Goal: Task Accomplishment & Management: Use online tool/utility

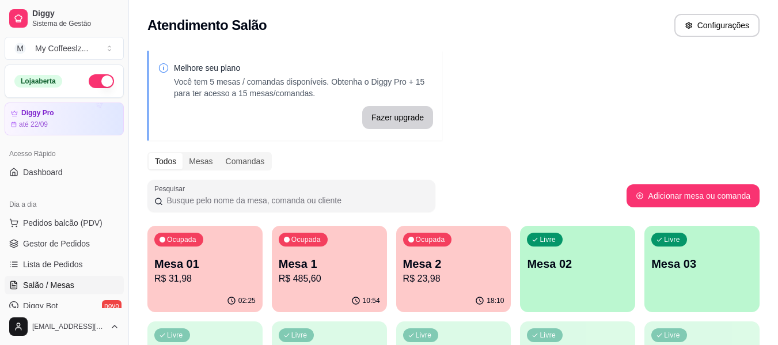
click at [445, 285] on p "R$ 23,98" at bounding box center [453, 279] width 101 height 14
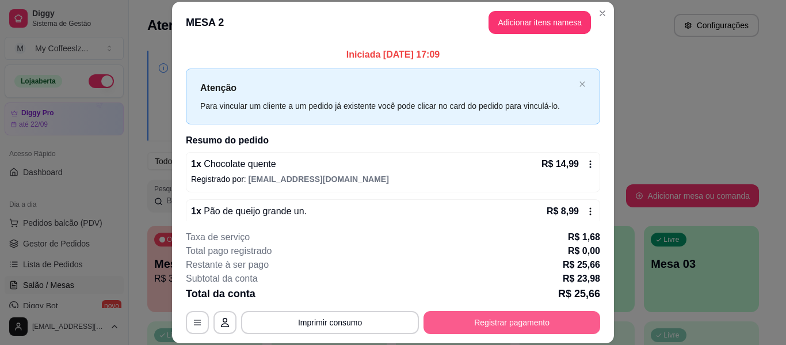
click at [424, 324] on button "Registrar pagamento" at bounding box center [512, 322] width 177 height 23
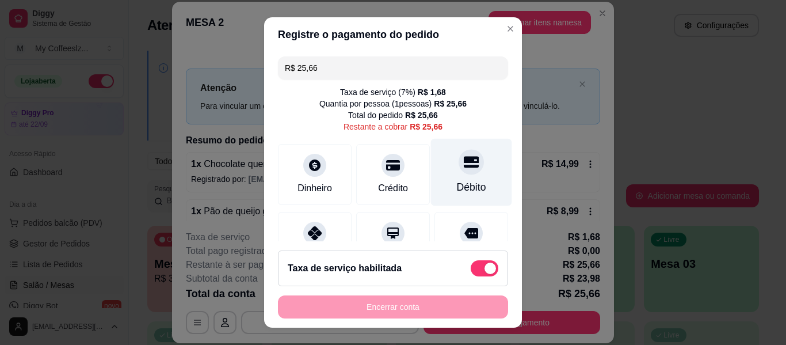
click at [464, 169] on div "Débito" at bounding box center [471, 172] width 81 height 67
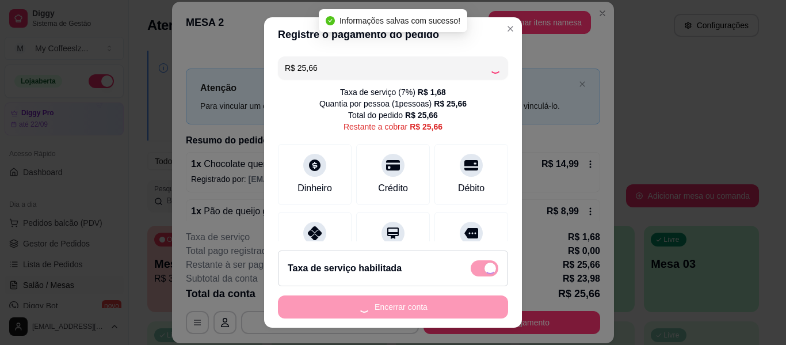
type input "R$ 0,00"
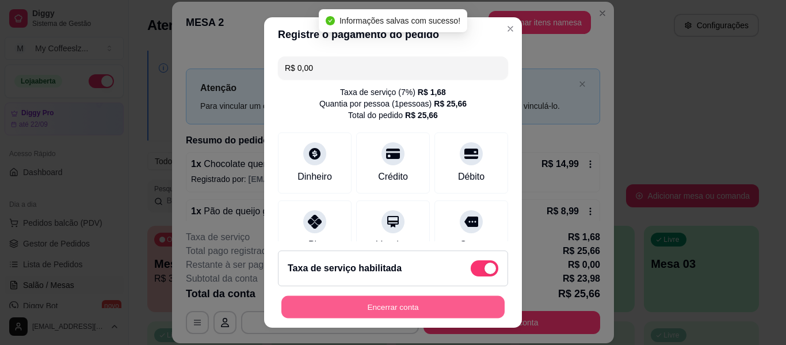
click at [410, 304] on button "Encerrar conta" at bounding box center [393, 307] width 223 height 22
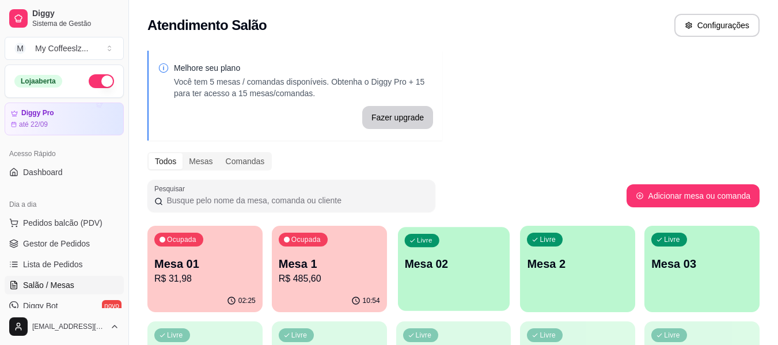
click at [462, 239] on div "Livre Mesa 02" at bounding box center [454, 262] width 112 height 70
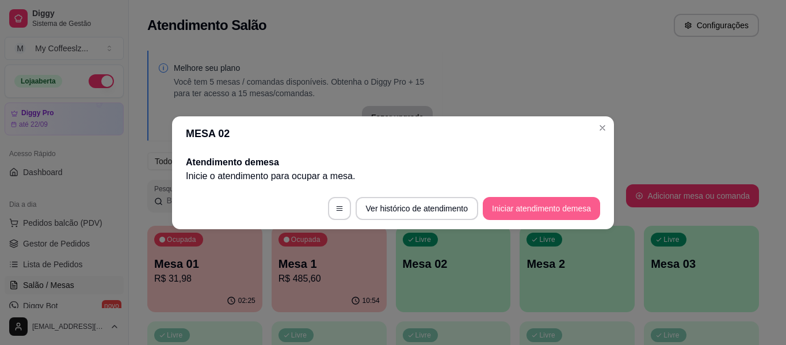
click at [505, 210] on button "Iniciar atendimento de mesa" at bounding box center [541, 208] width 117 height 23
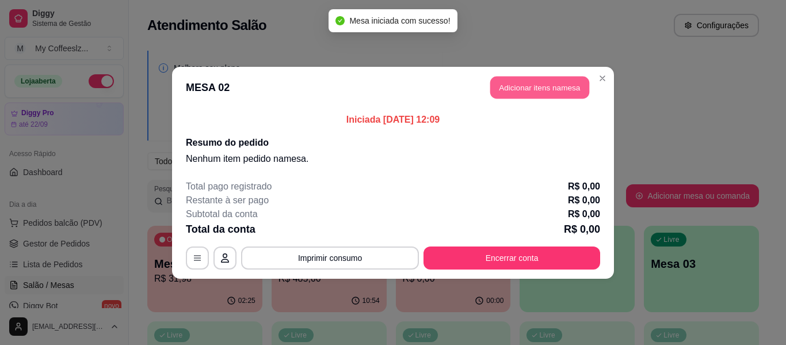
click at [523, 84] on button "Adicionar itens na mesa" at bounding box center [540, 87] width 99 height 22
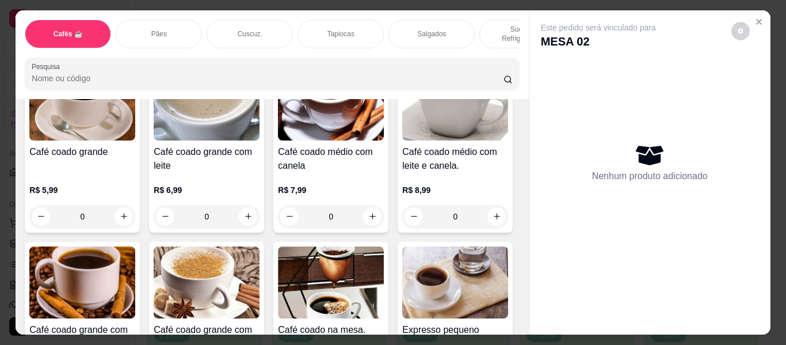
scroll to position [58, 0]
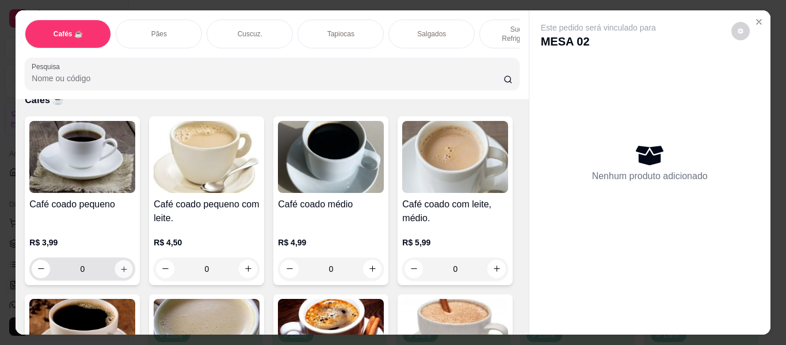
click at [115, 260] on button "increase-product-quantity" at bounding box center [124, 269] width 18 height 18
type input "1"
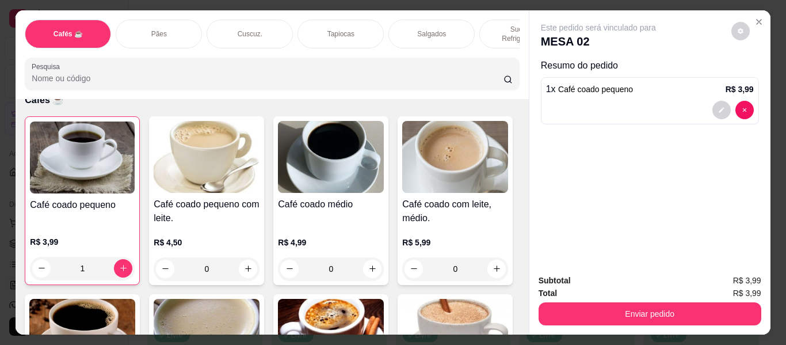
click at [489, 25] on p "Sucos e Refrigerantes" at bounding box center [522, 34] width 67 height 18
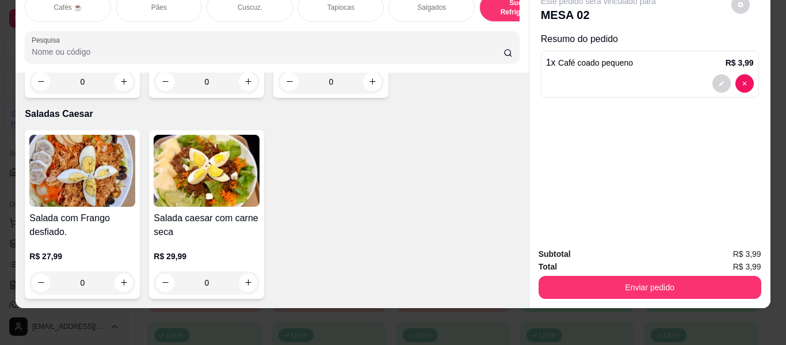
scroll to position [6521, 0]
type input "1"
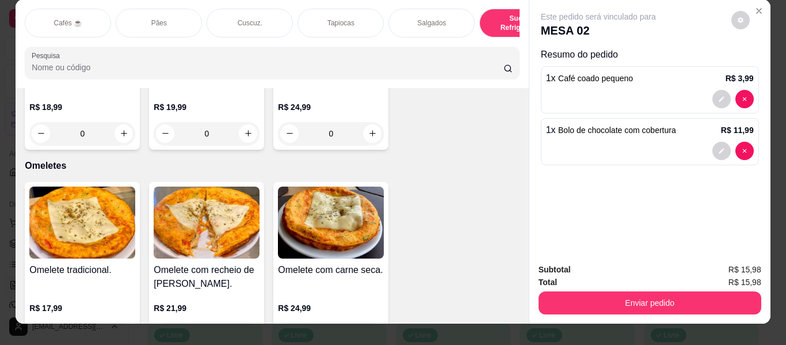
scroll to position [0, 0]
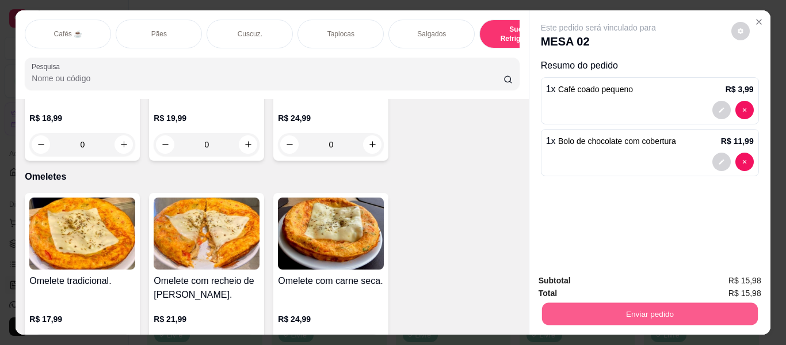
click at [594, 306] on button "Enviar pedido" at bounding box center [650, 314] width 216 height 22
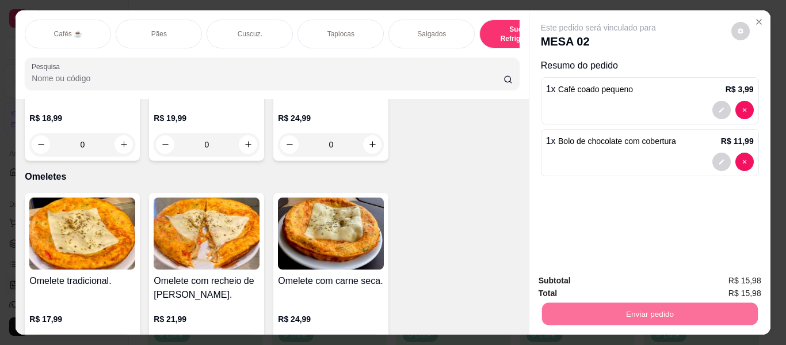
click at [586, 282] on button "Não registrar e enviar pedido" at bounding box center [612, 281] width 116 height 21
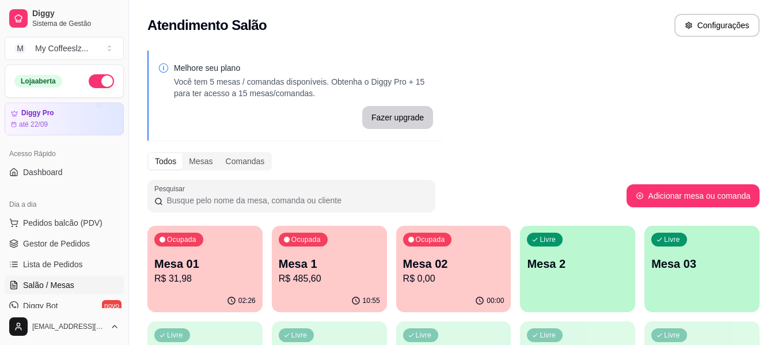
click at [594, 277] on div "Livre Mesa 2" at bounding box center [577, 262] width 115 height 73
click at [445, 258] on p "Mesa 02" at bounding box center [453, 264] width 101 height 16
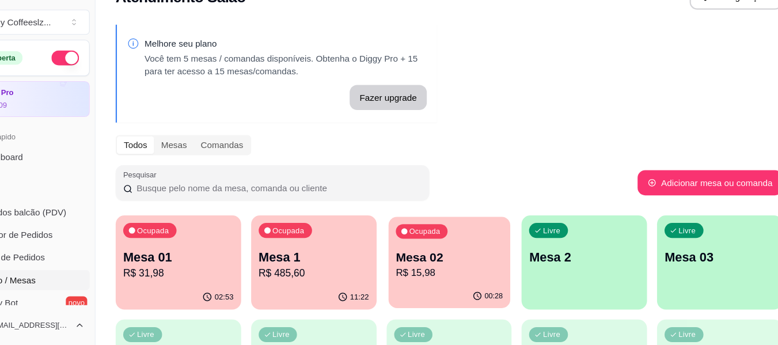
click at [455, 261] on p "Mesa 02" at bounding box center [453, 264] width 98 height 16
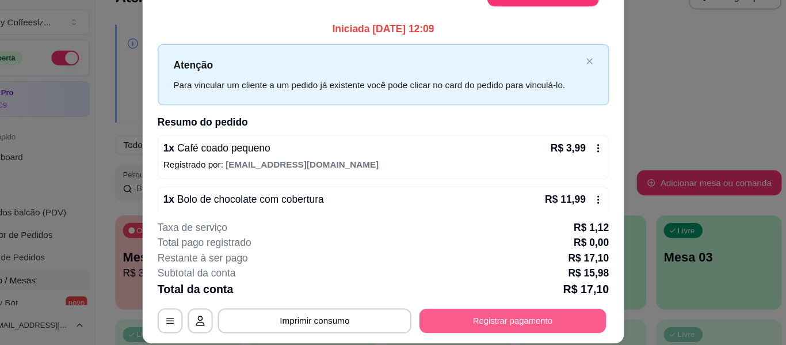
click at [449, 327] on button "Registrar pagamento" at bounding box center [513, 322] width 172 height 22
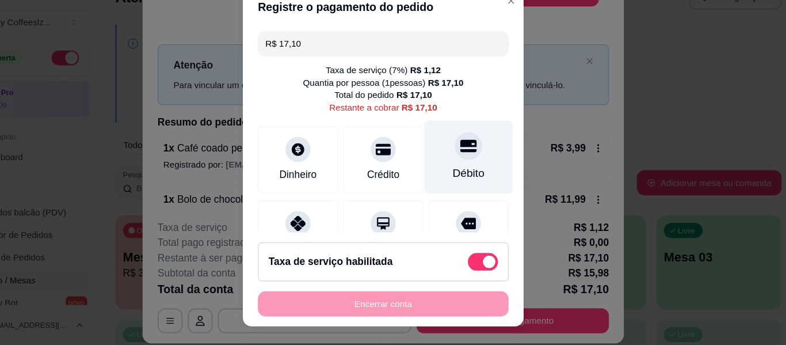
click at [453, 177] on div "Débito" at bounding box center [471, 172] width 81 height 67
type input "R$ 0,00"
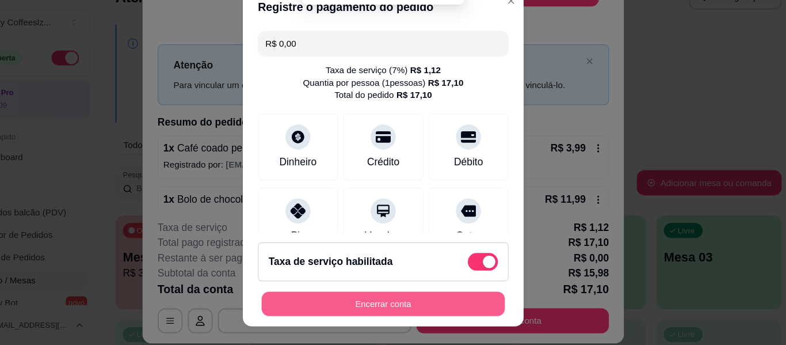
click at [410, 302] on button "Encerrar conta" at bounding box center [393, 307] width 223 height 22
